Goal: Task Accomplishment & Management: Manage account settings

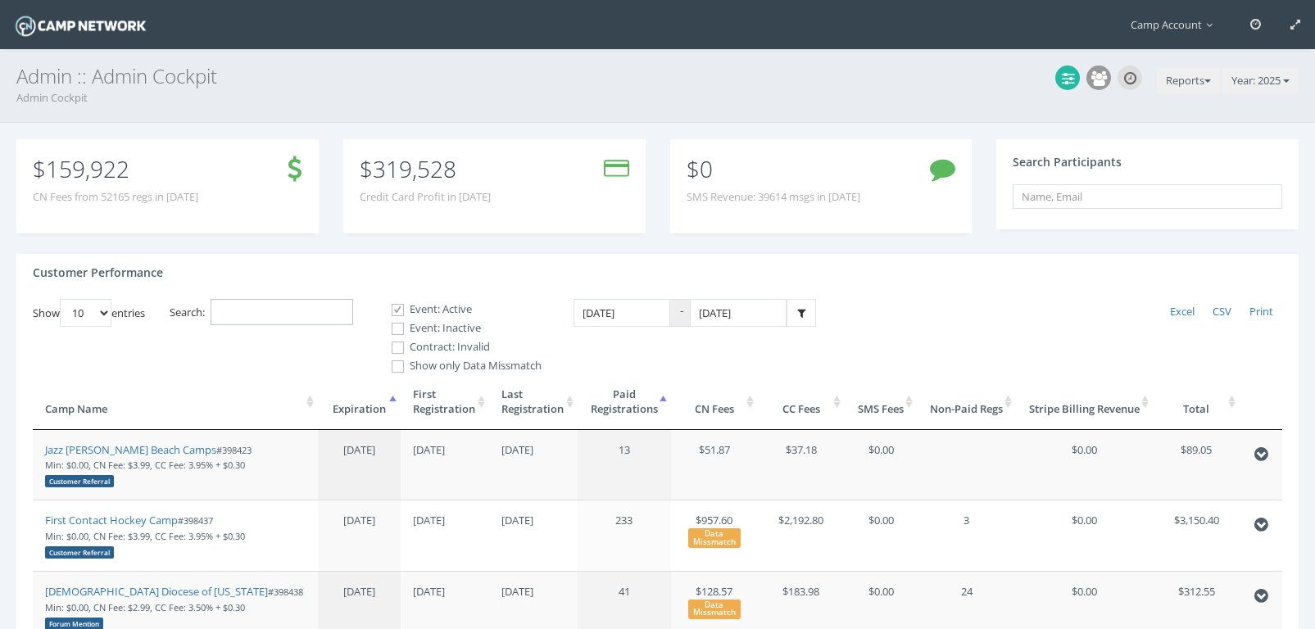
click at [293, 310] on input "Search:" at bounding box center [282, 312] width 143 height 27
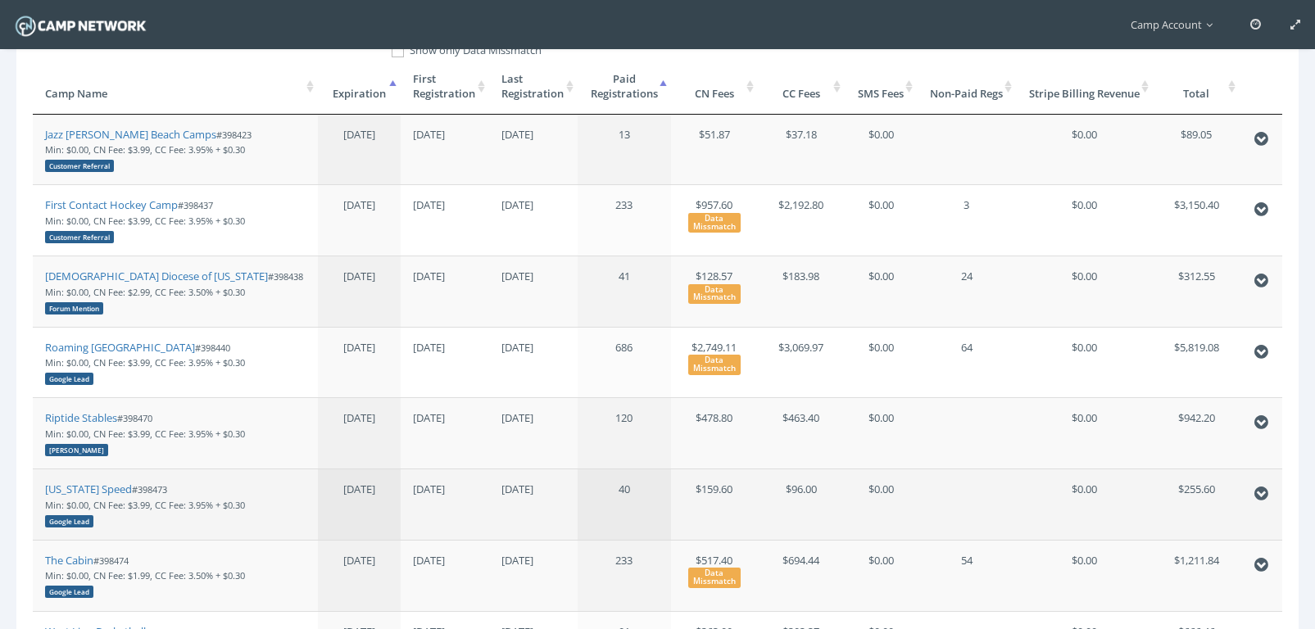
scroll to position [395, 0]
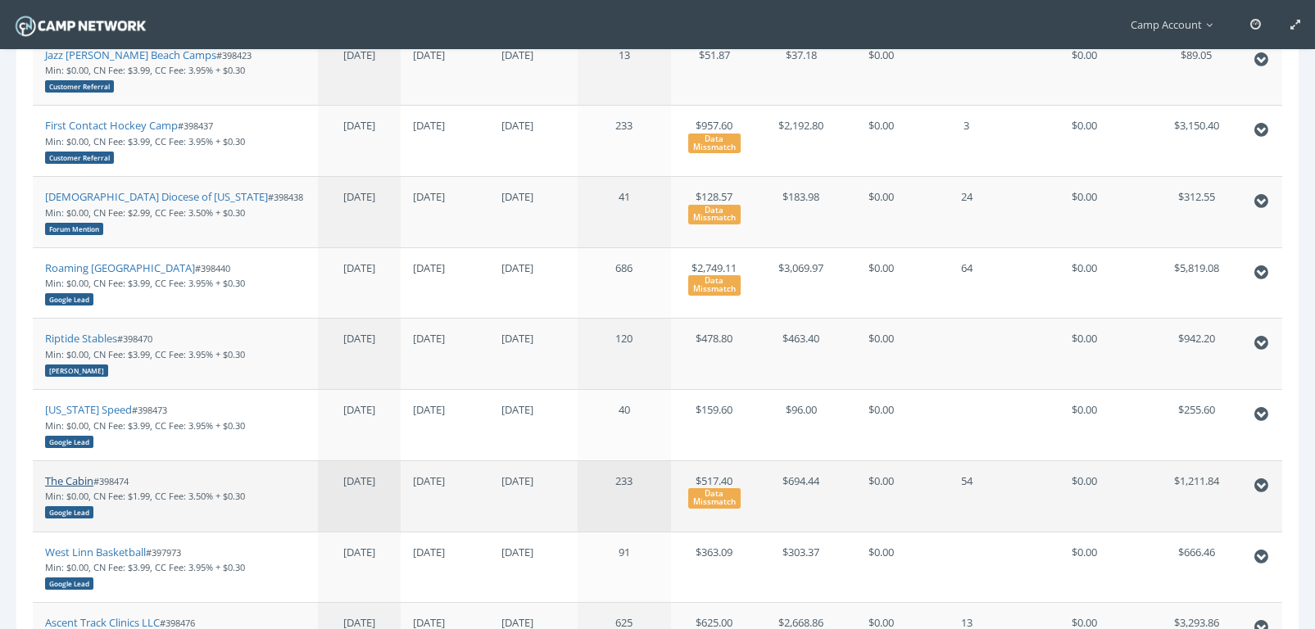
click at [75, 481] on link "The Cabin" at bounding box center [69, 481] width 48 height 15
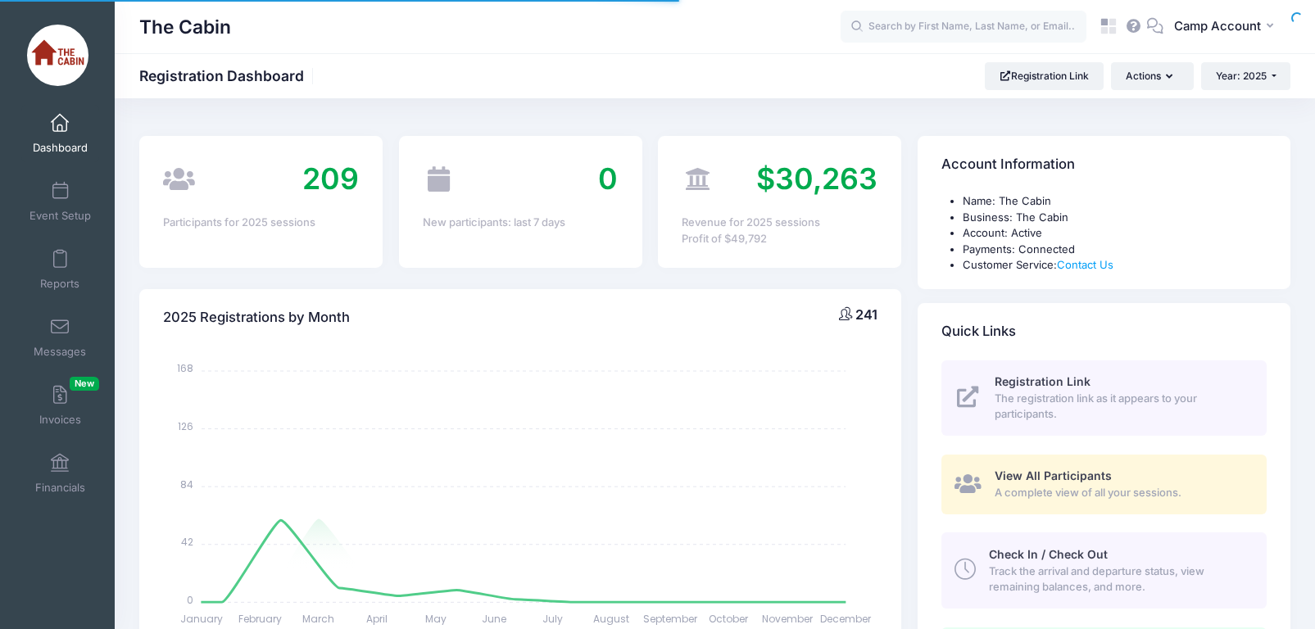
select select
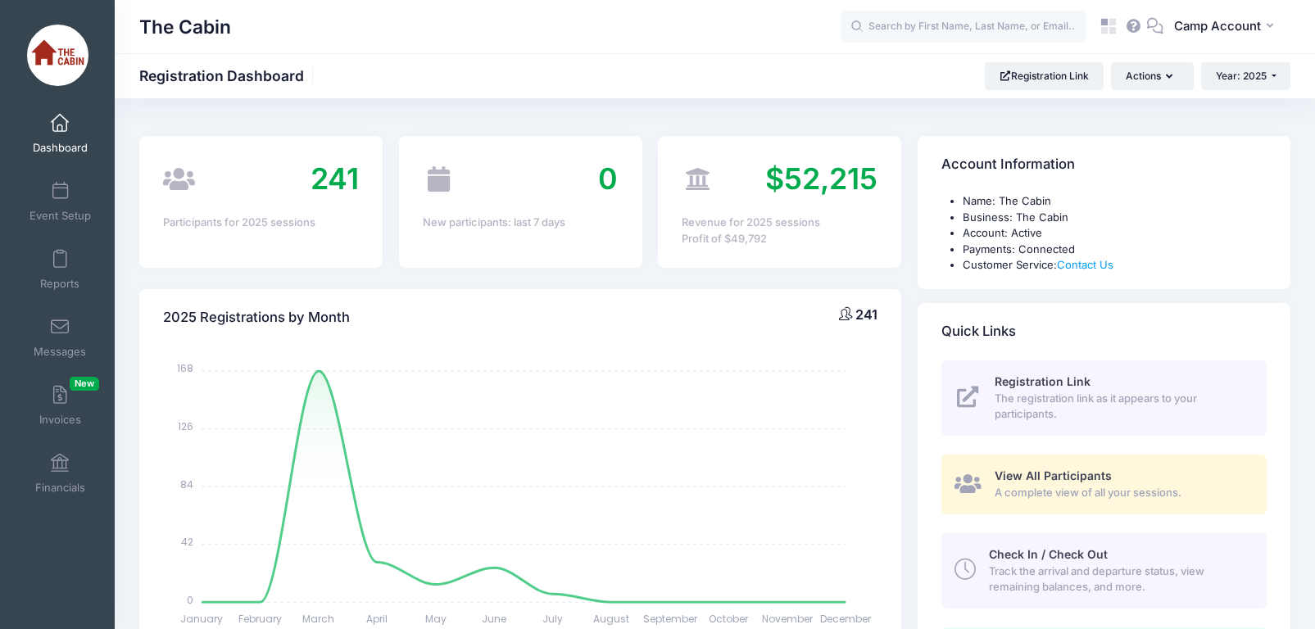
click at [1023, 473] on span "View All Participants" at bounding box center [1053, 476] width 117 height 14
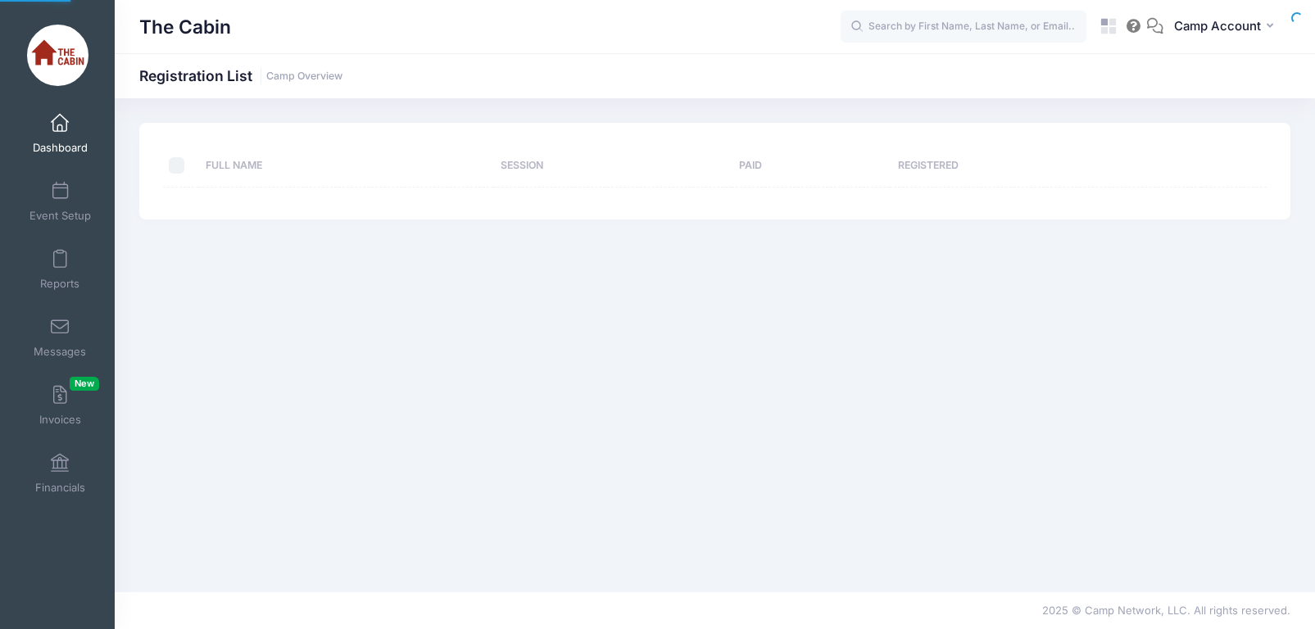
select select "10"
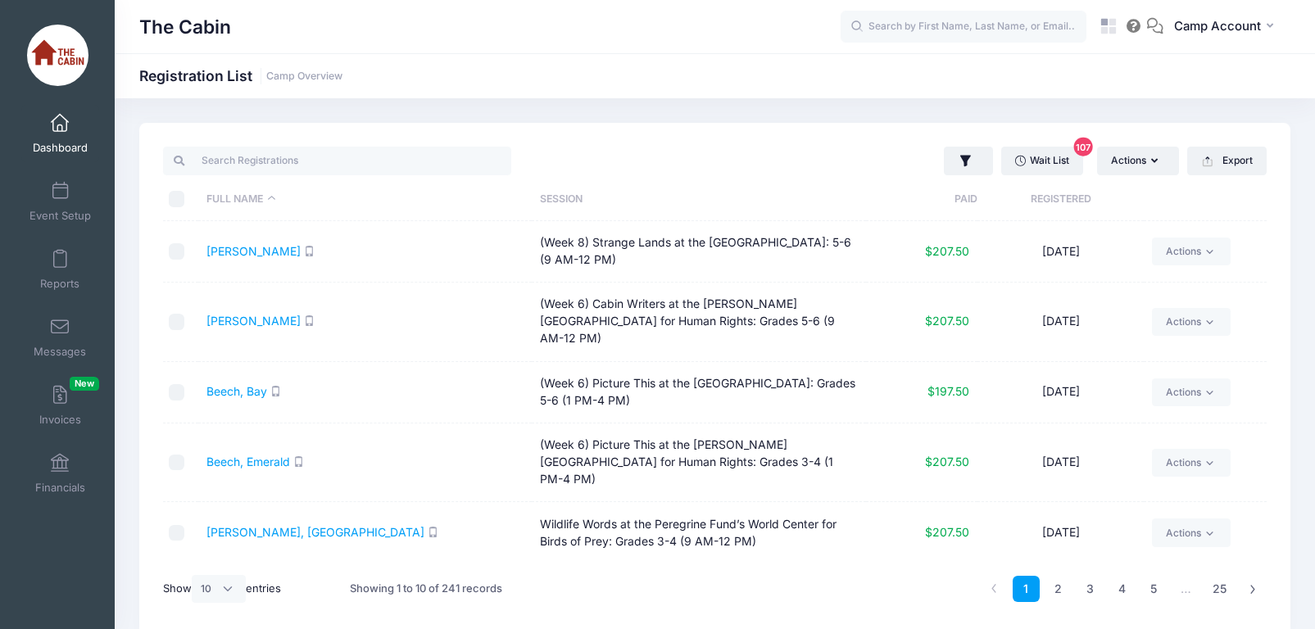
click at [54, 151] on span "Dashboard" at bounding box center [60, 148] width 55 height 14
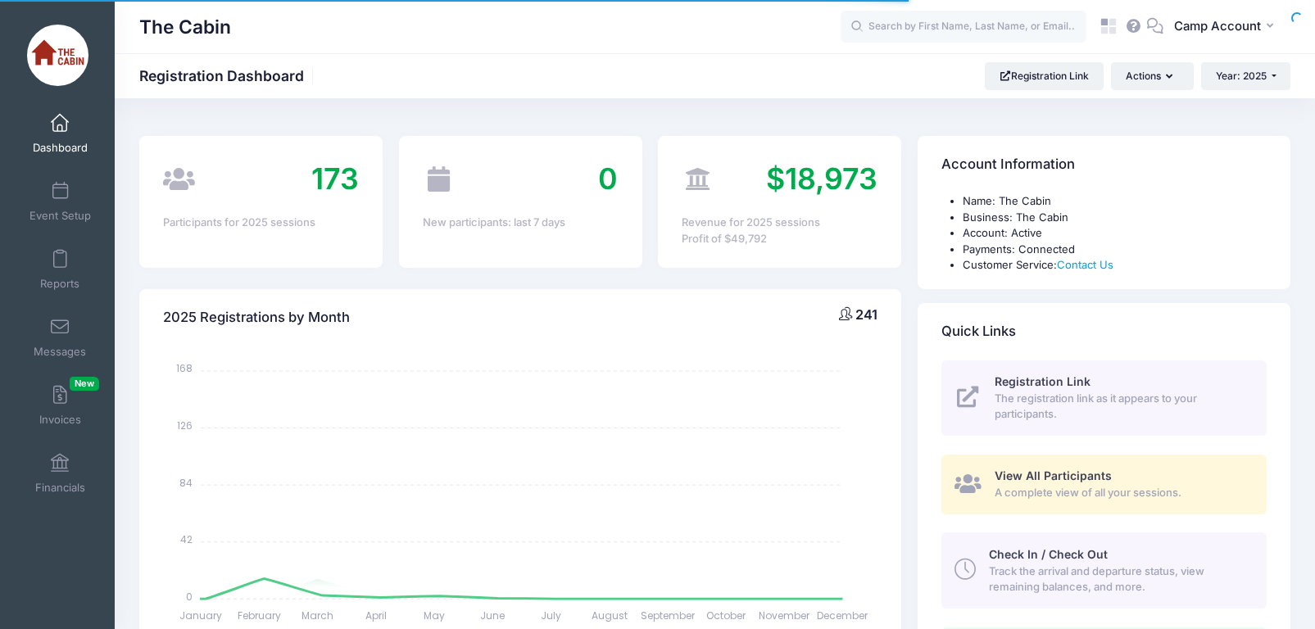
select select
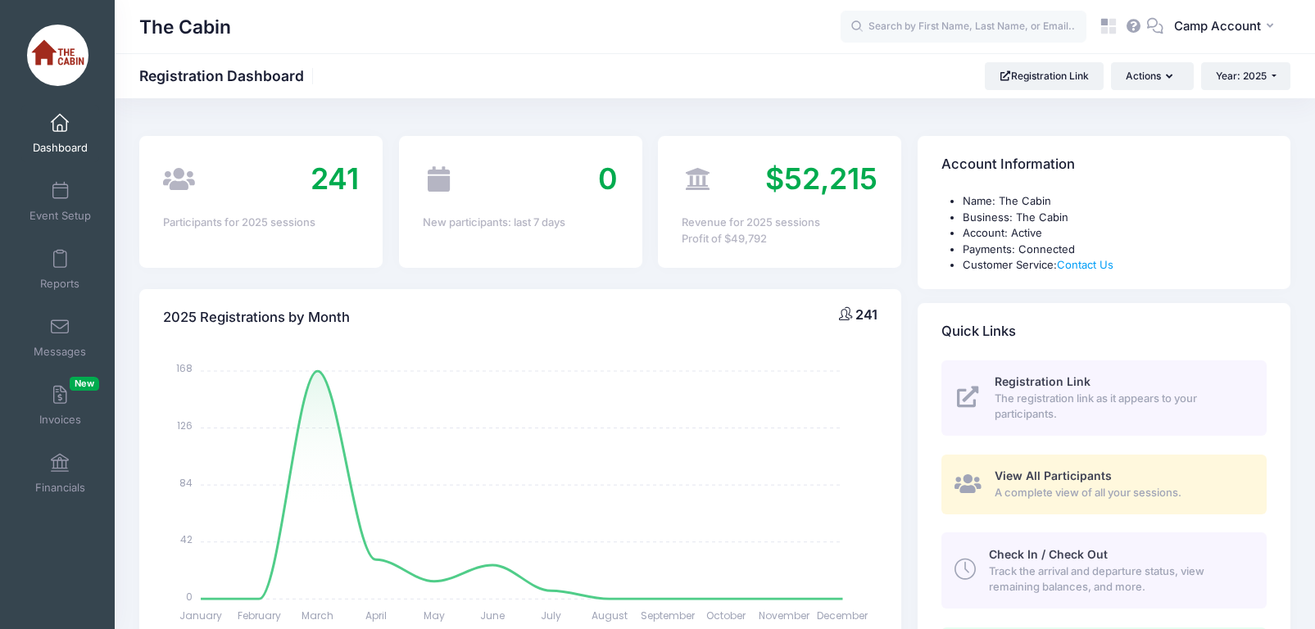
click at [73, 149] on span "Dashboard" at bounding box center [60, 148] width 55 height 14
click at [70, 209] on span "Event Setup" at bounding box center [60, 216] width 61 height 14
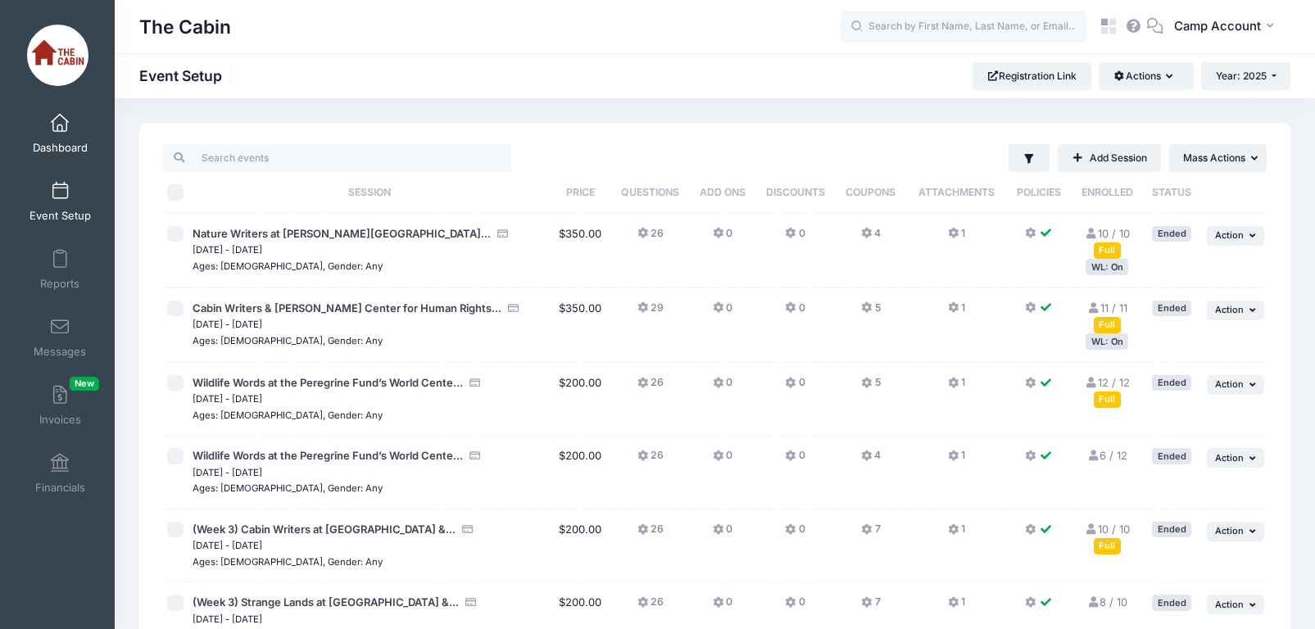
click at [59, 135] on link "Dashboard" at bounding box center [60, 133] width 78 height 57
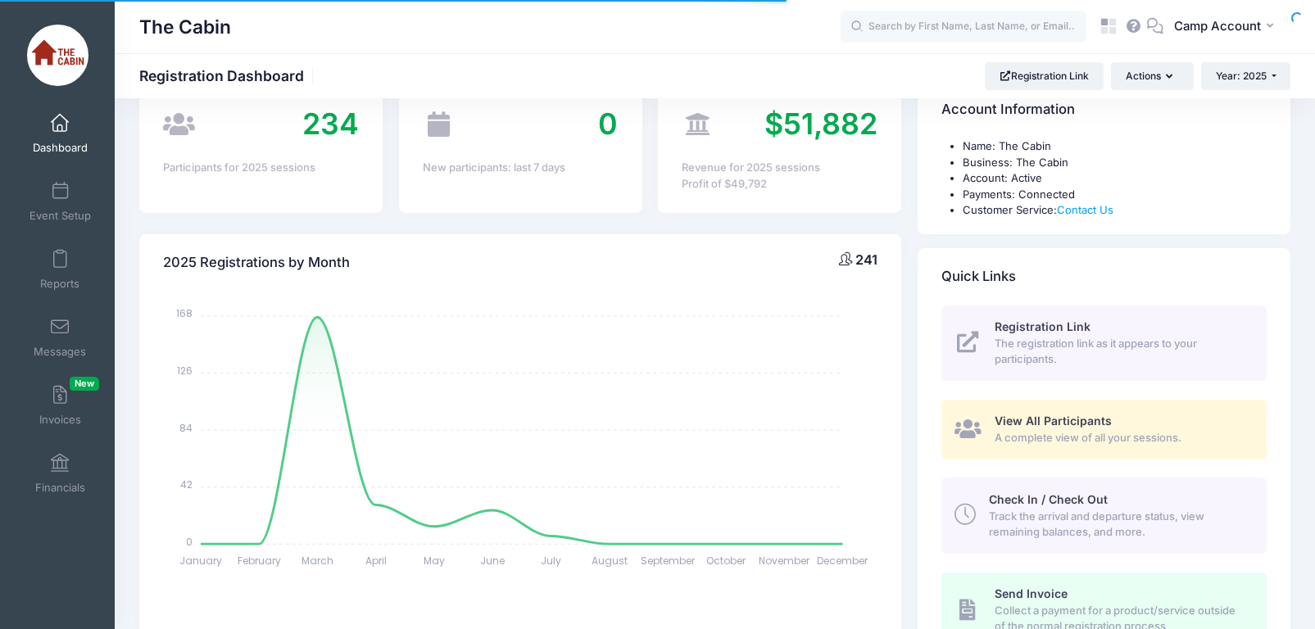
scroll to position [93, 0]
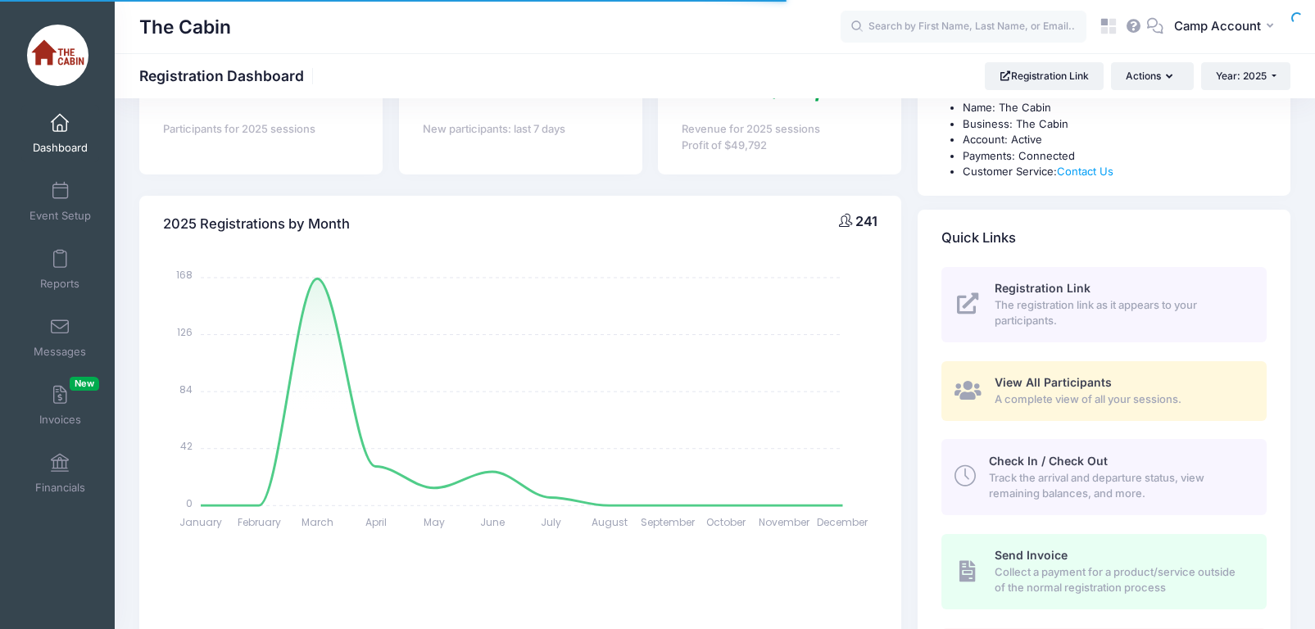
select select
click at [1047, 384] on span "View All Participants" at bounding box center [1053, 382] width 117 height 14
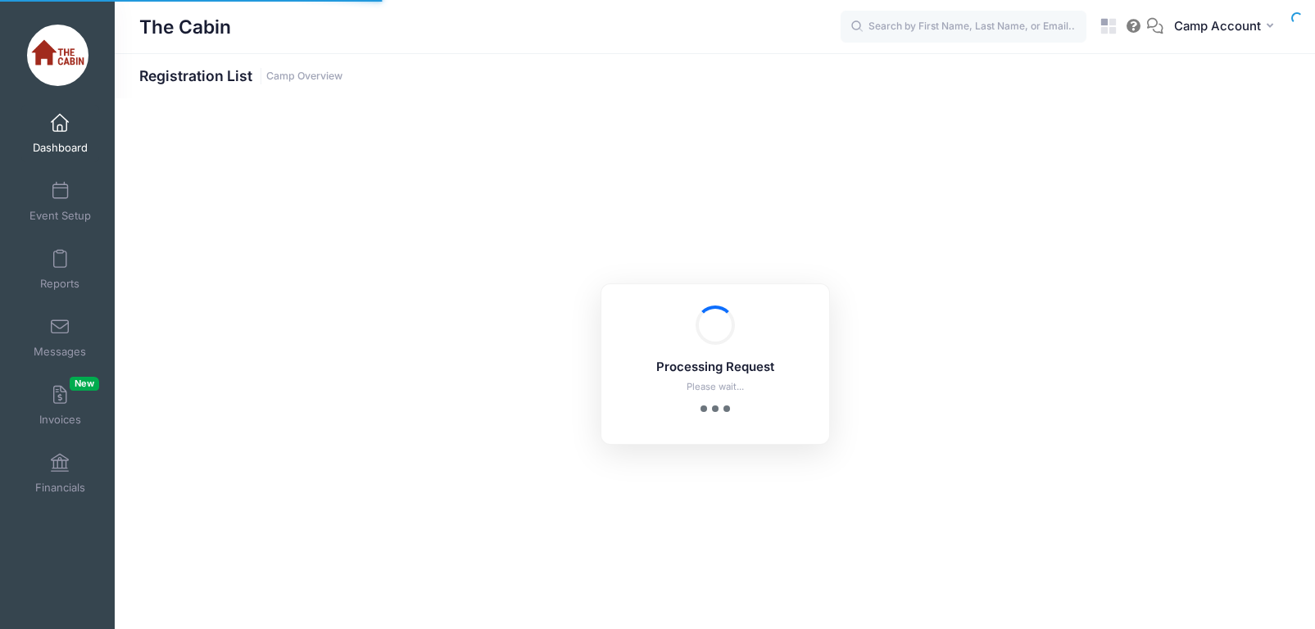
select select "10"
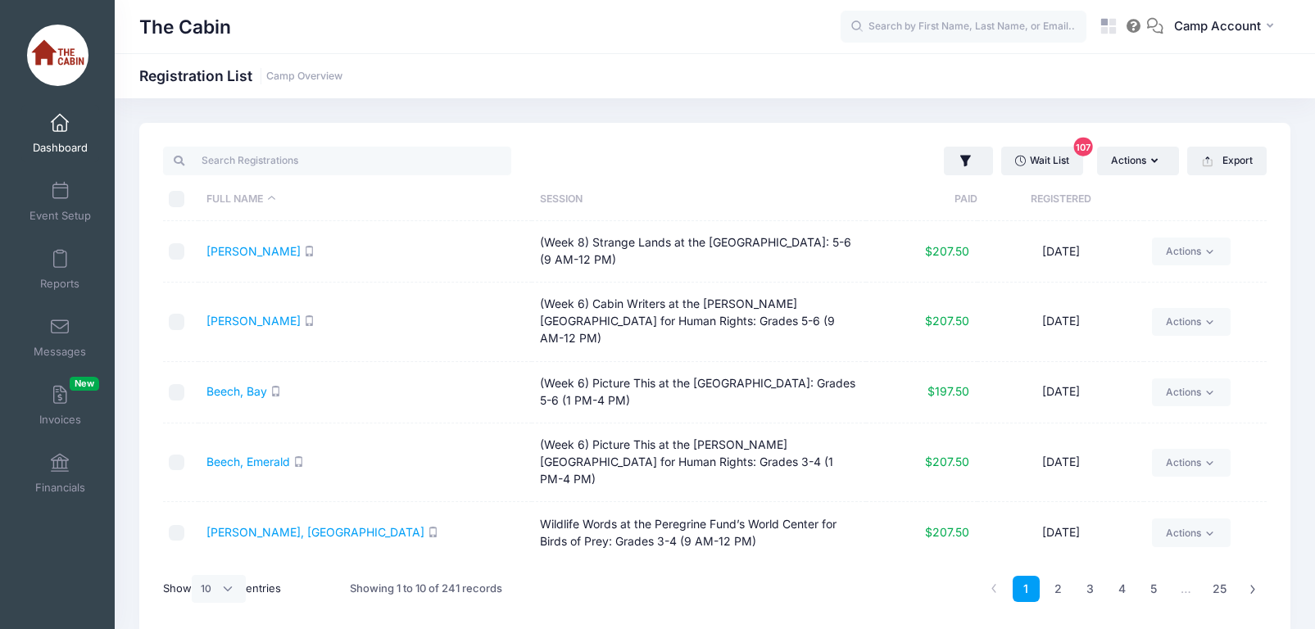
click at [70, 132] on link "Dashboard" at bounding box center [60, 133] width 78 height 57
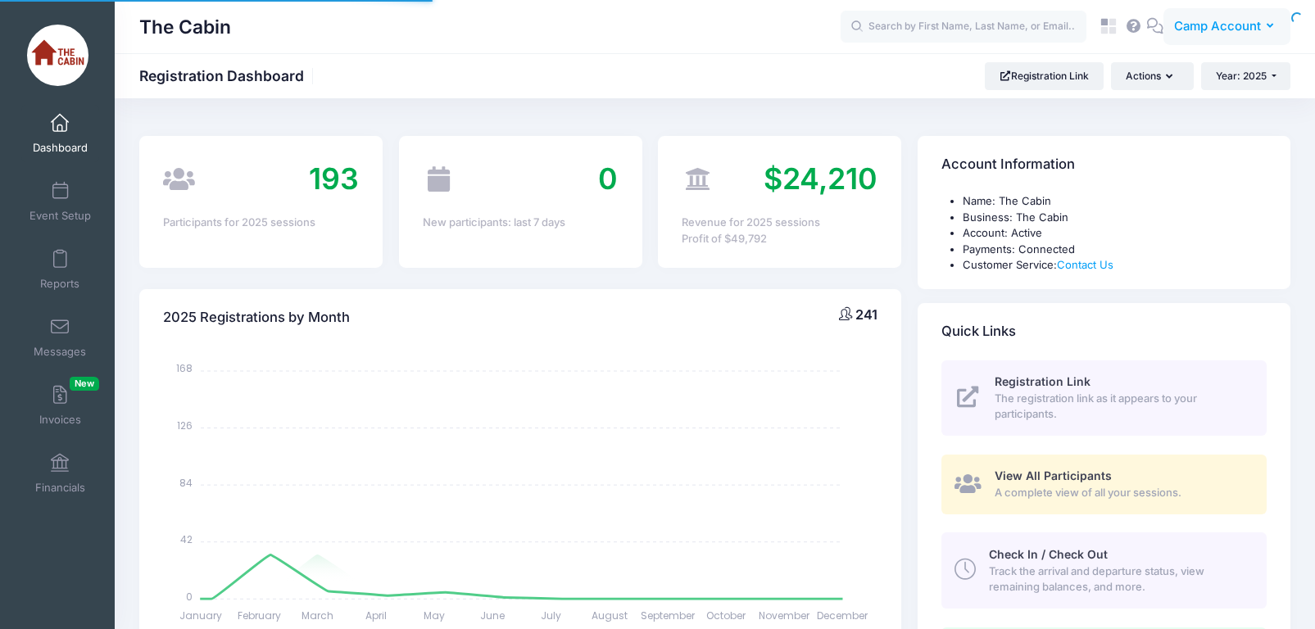
click at [1194, 38] on button "CA Camp Account" at bounding box center [1227, 27] width 127 height 38
select select
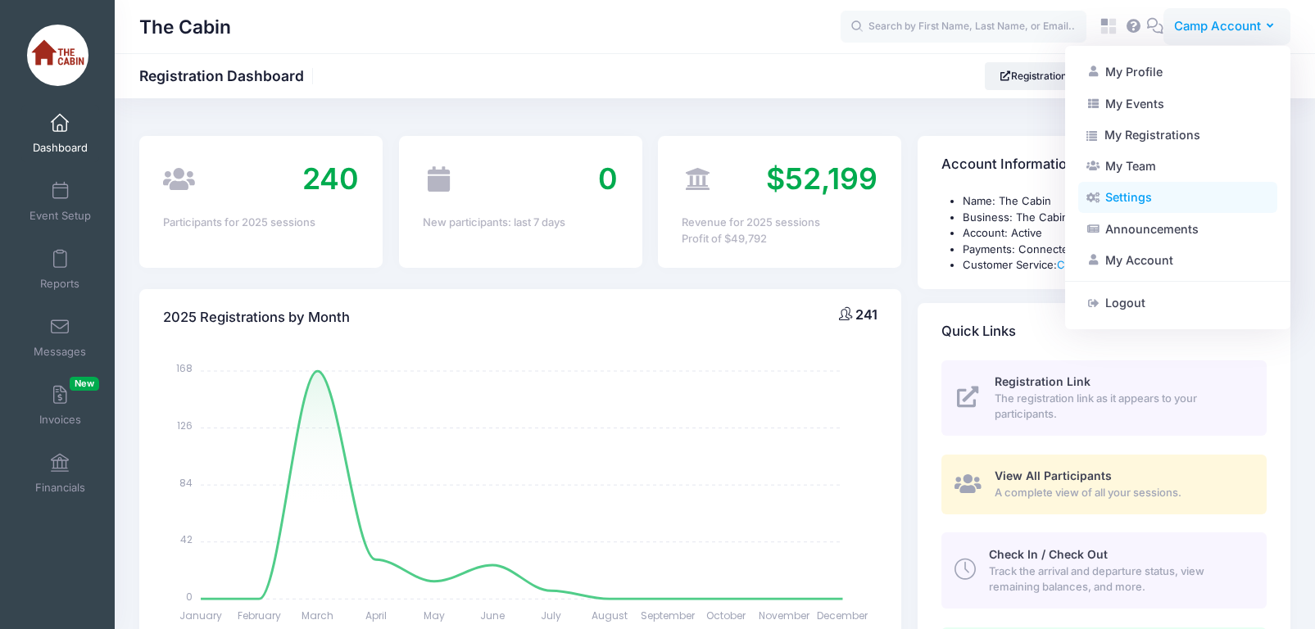
click at [1188, 205] on link "Settings" at bounding box center [1177, 197] width 199 height 31
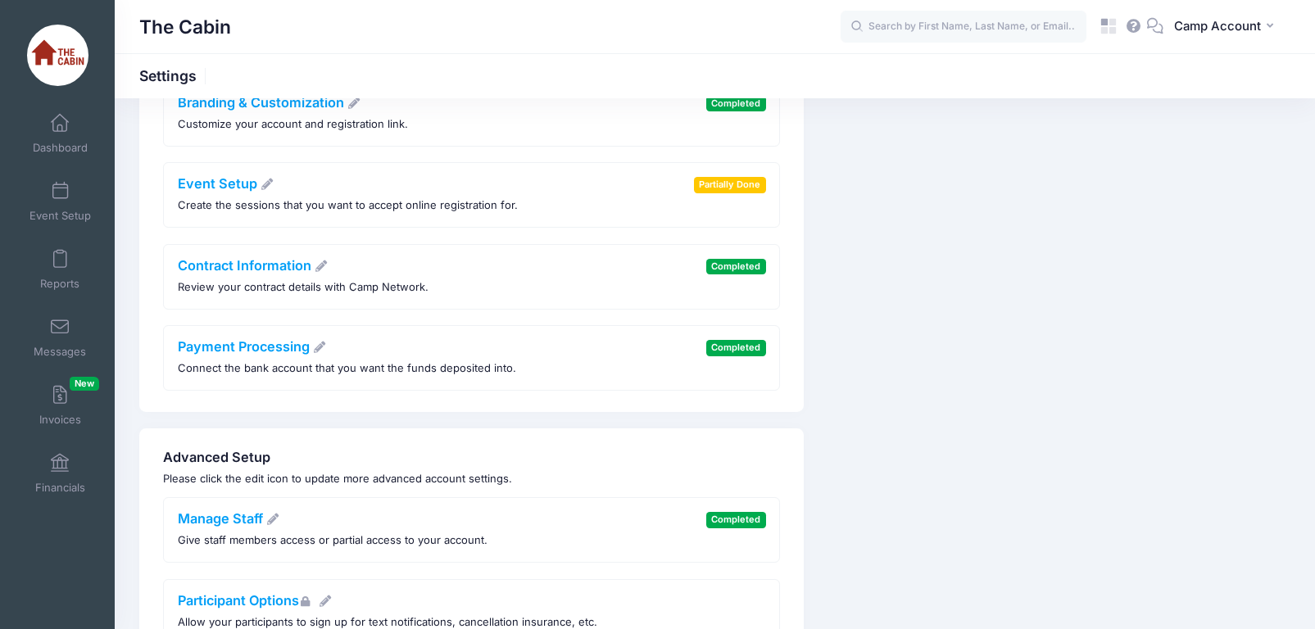
scroll to position [286, 0]
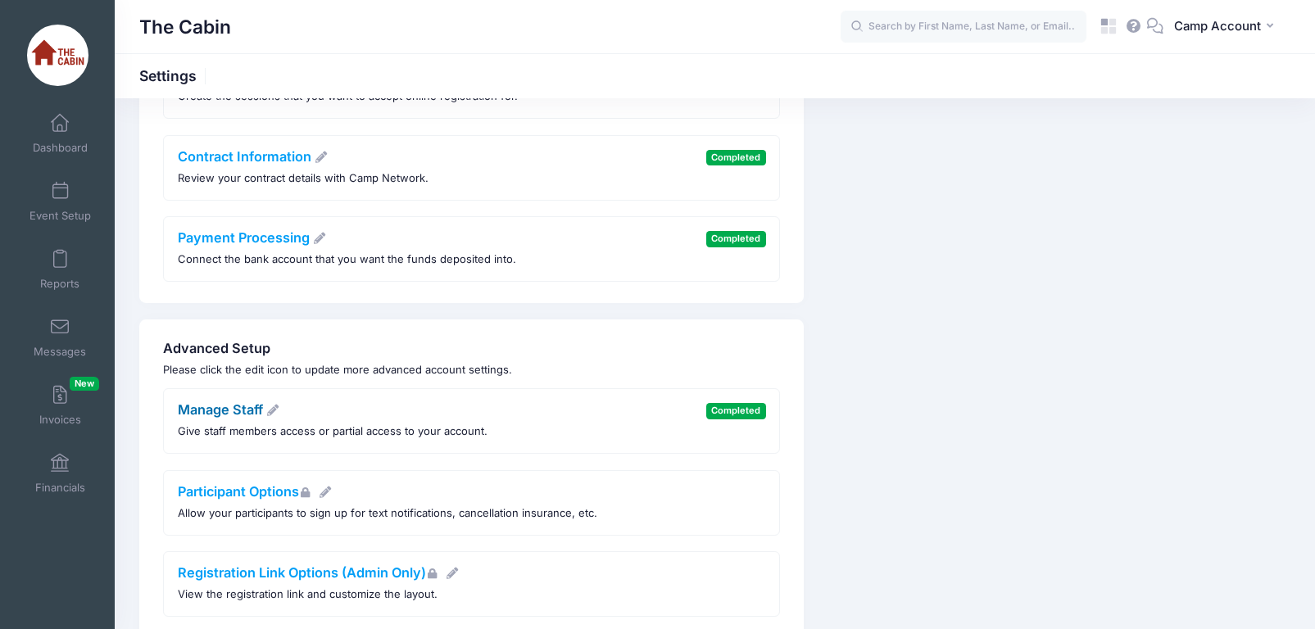
click at [236, 411] on link "Manage Staff" at bounding box center [229, 410] width 102 height 16
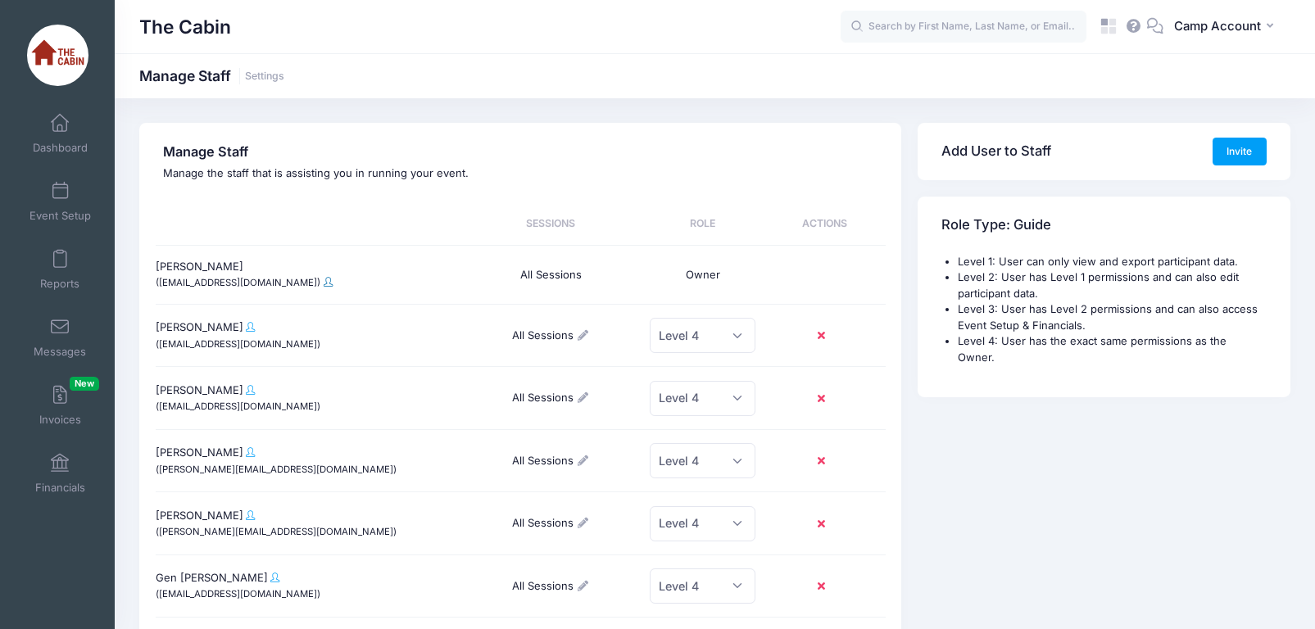
click at [324, 288] on link at bounding box center [328, 282] width 9 height 11
